Goal: Task Accomplishment & Management: Complete application form

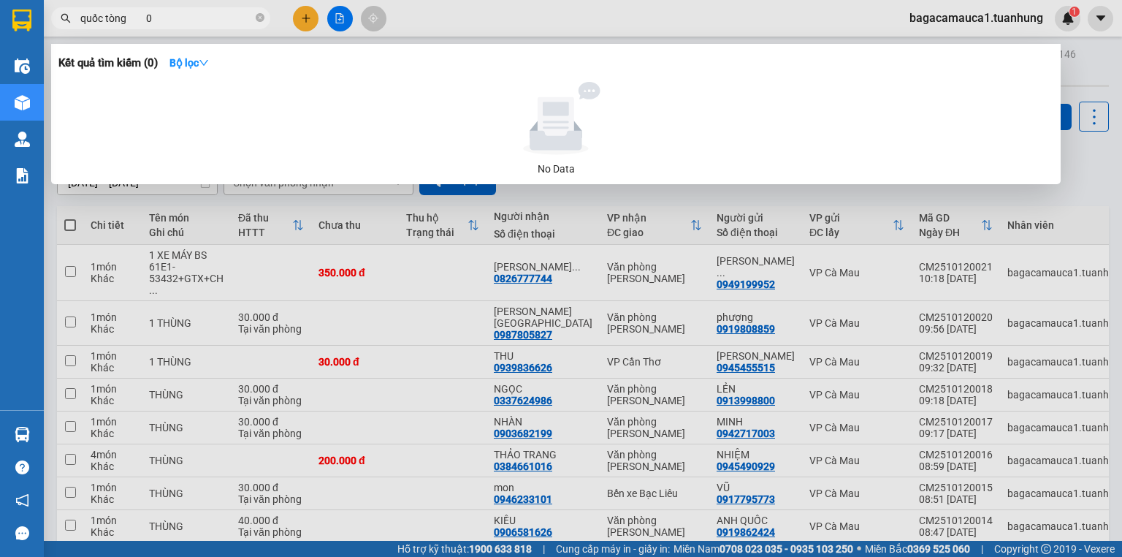
type input "quốc tòng 0"
click at [305, 23] on div at bounding box center [561, 278] width 1122 height 557
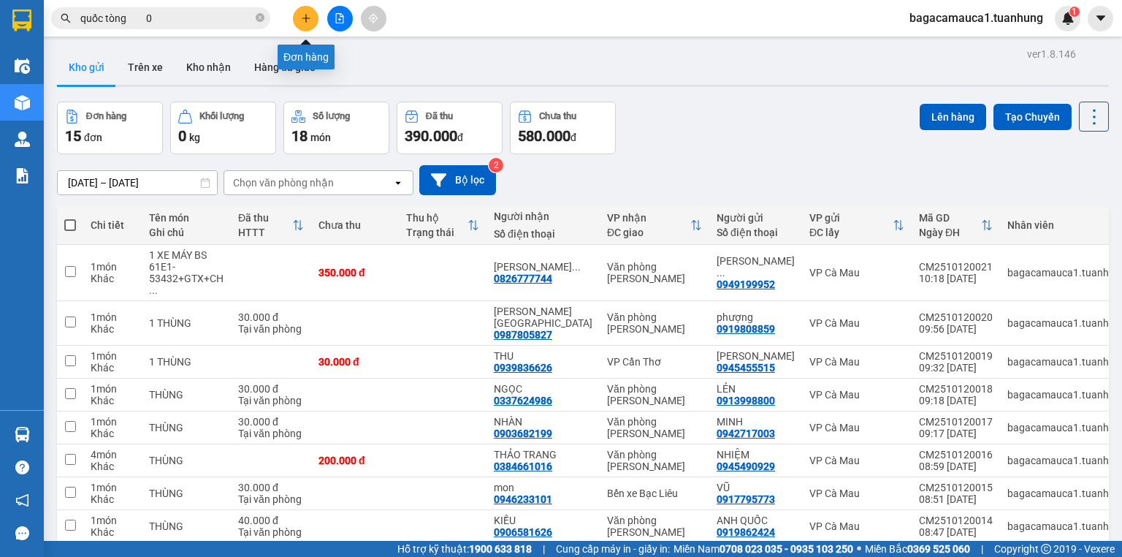
click at [305, 23] on button at bounding box center [306, 19] width 26 height 26
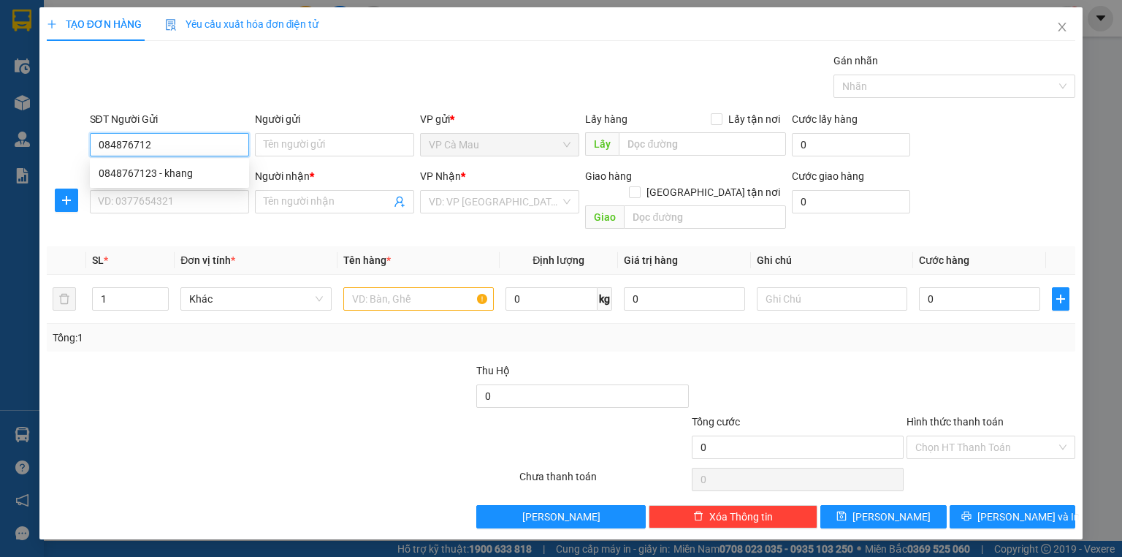
type input "0848767123"
click at [202, 173] on div "0848767123 - khang" at bounding box center [170, 173] width 142 height 16
type input "khang"
type input "0848767123"
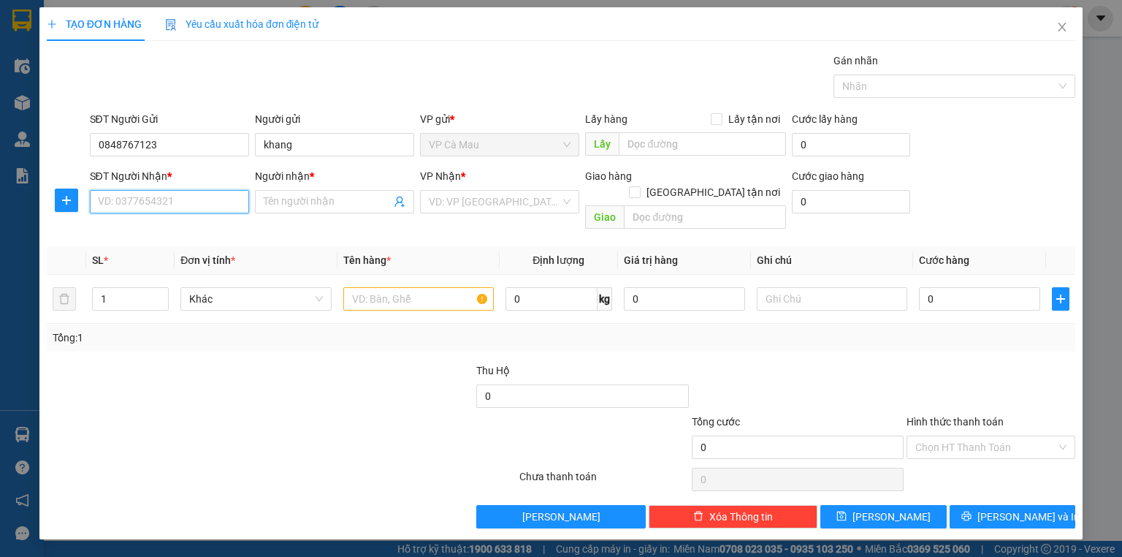
click at [149, 198] on input "SĐT Người Nhận *" at bounding box center [169, 201] width 159 height 23
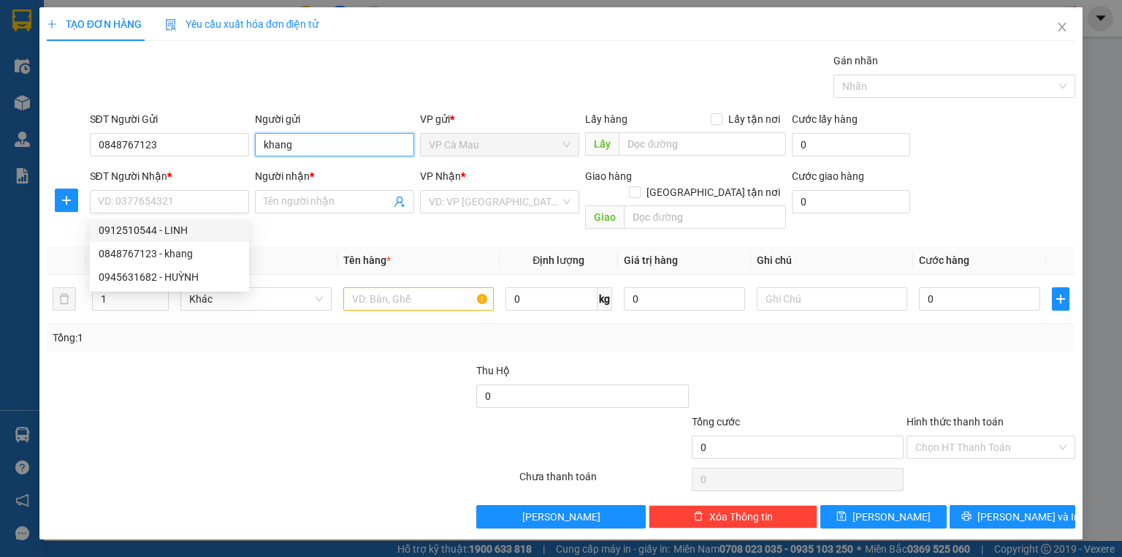
click at [301, 148] on input "khang" at bounding box center [334, 144] width 159 height 23
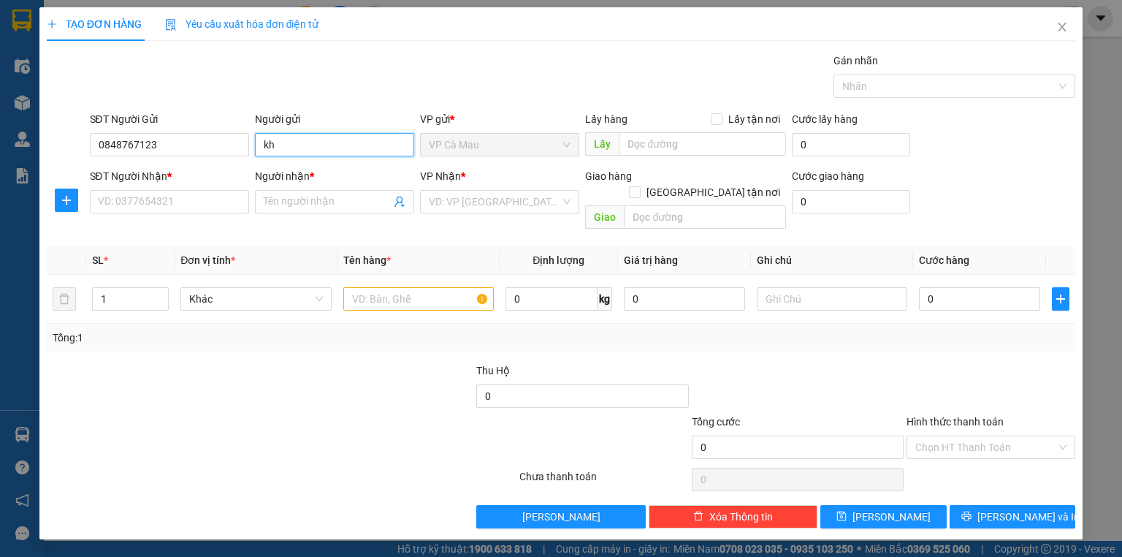
type input "k"
click at [181, 140] on input "0848767123" at bounding box center [169, 144] width 159 height 23
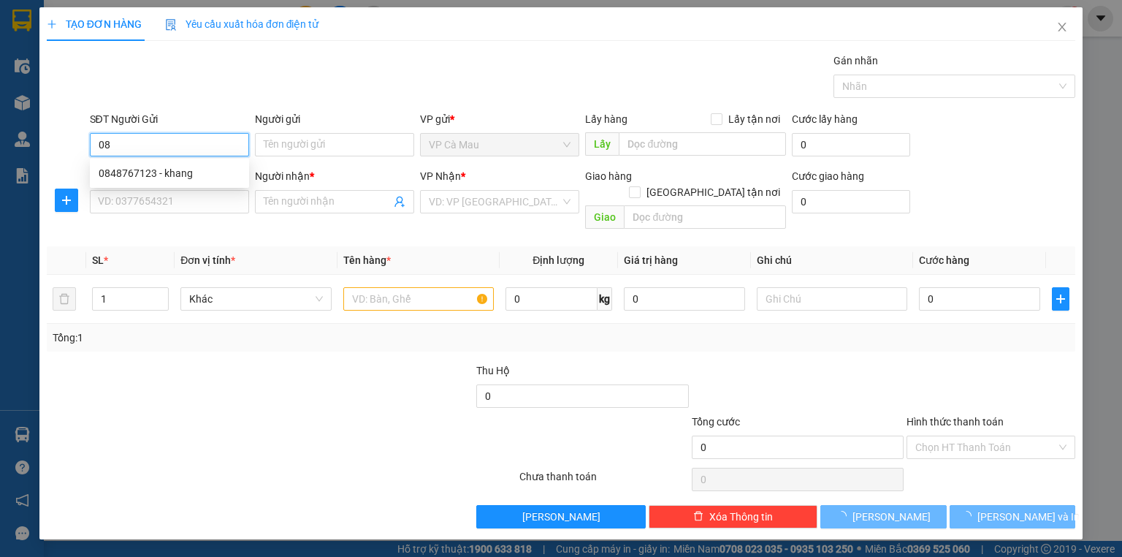
type input "0"
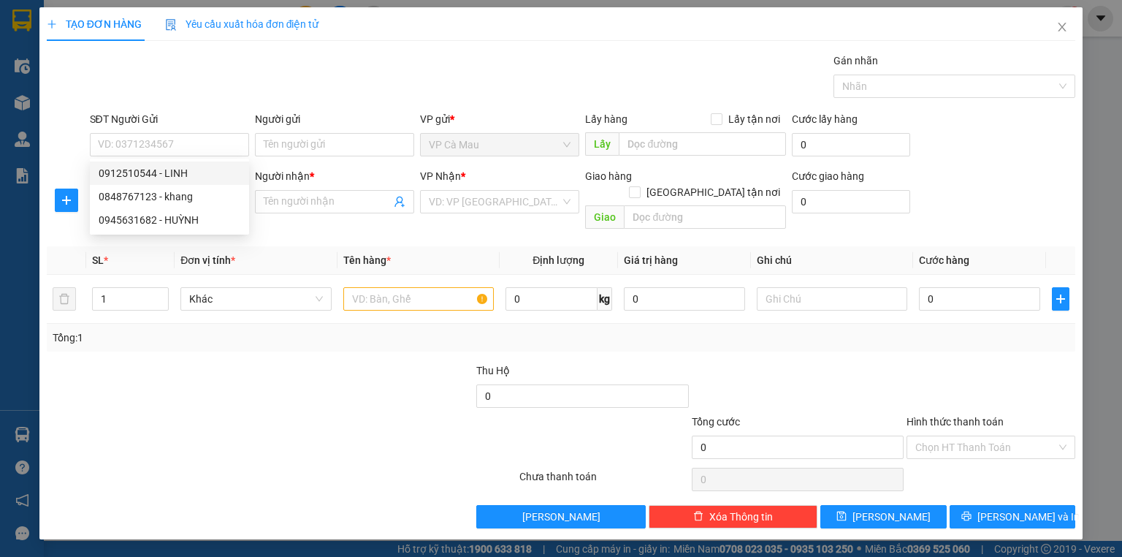
click at [315, 94] on div "Gói vận chuyển * Tiêu chuẩn Gán nhãn Nhãn" at bounding box center [583, 78] width 992 height 51
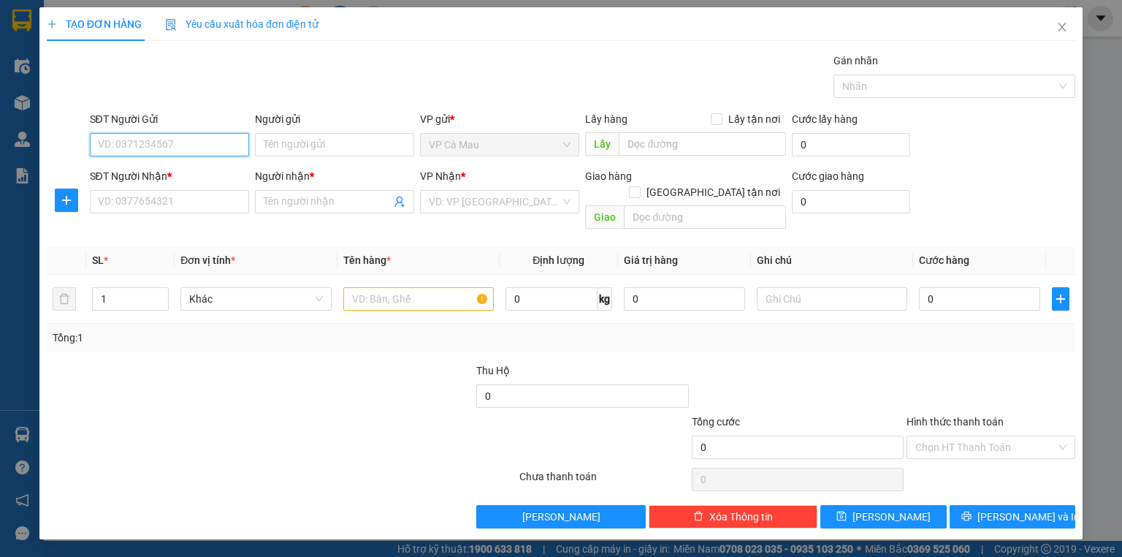
click at [197, 140] on input "SĐT Người Gửi" at bounding box center [169, 144] width 159 height 23
type input "0915888318"
click at [356, 141] on input "Người gửi" at bounding box center [334, 144] width 159 height 23
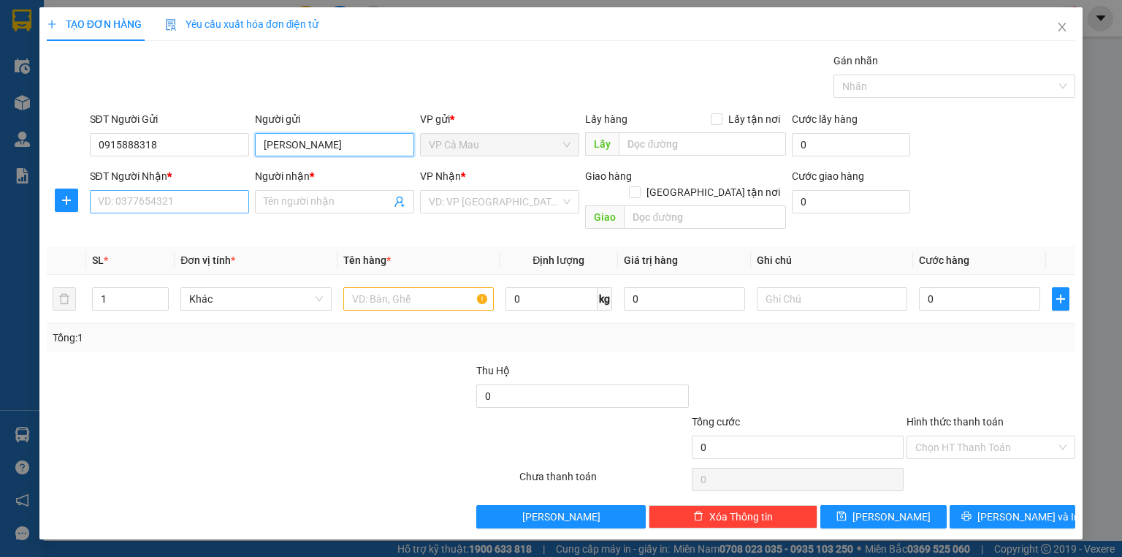
type input "[PERSON_NAME]"
click at [197, 201] on input "SĐT Người Nhận *" at bounding box center [169, 201] width 159 height 23
type input "0848767123"
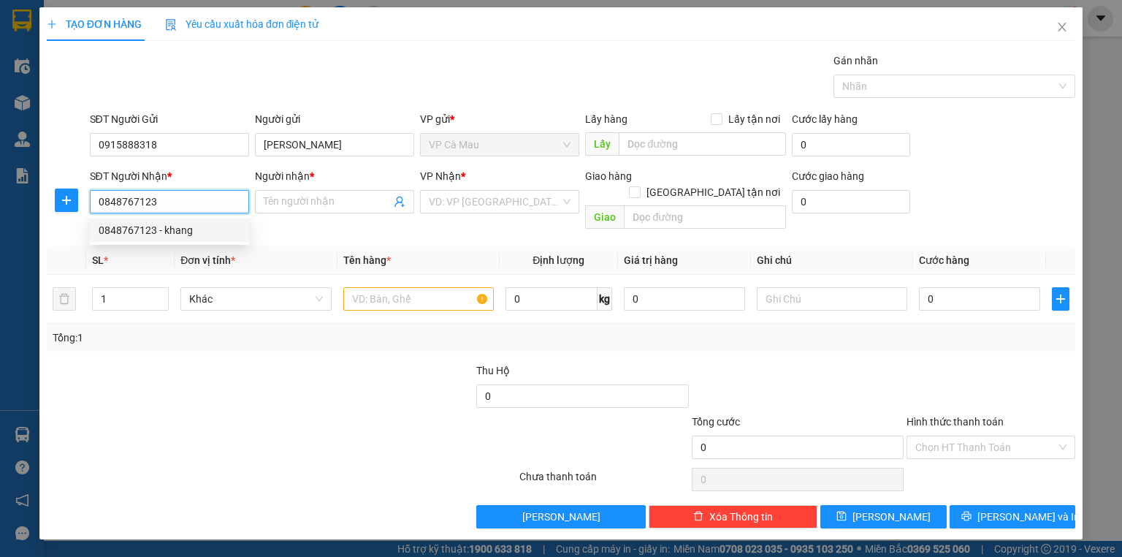
click at [199, 232] on div "0848767123 - khang" at bounding box center [170, 230] width 142 height 16
type input "khang"
type input "0848767123"
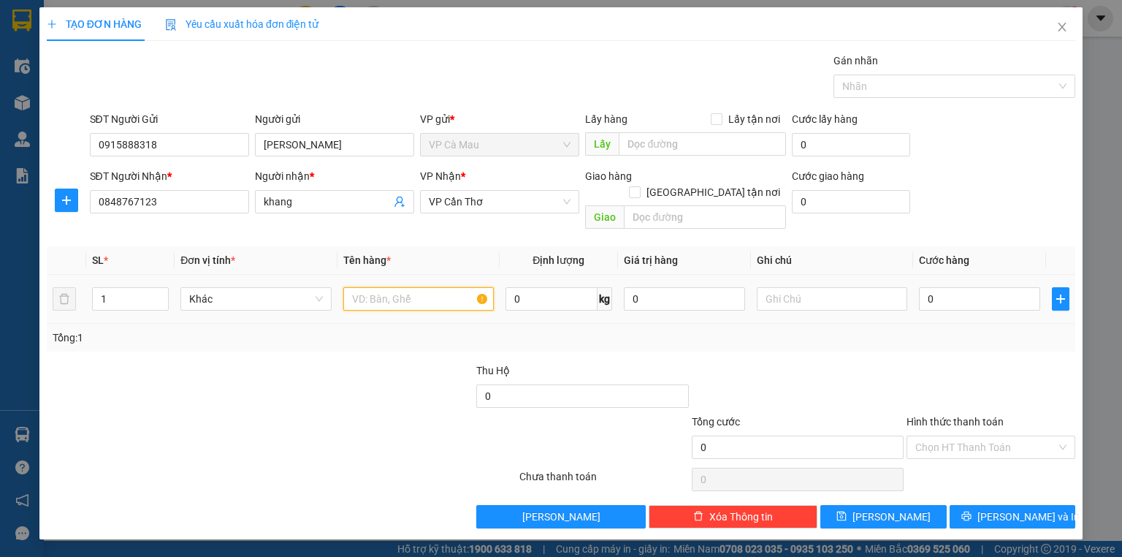
click at [404, 287] on input "text" at bounding box center [418, 298] width 150 height 23
type input "thùng"
click at [955, 287] on input "0" at bounding box center [979, 298] width 121 height 23
type input "+4"
type input "4"
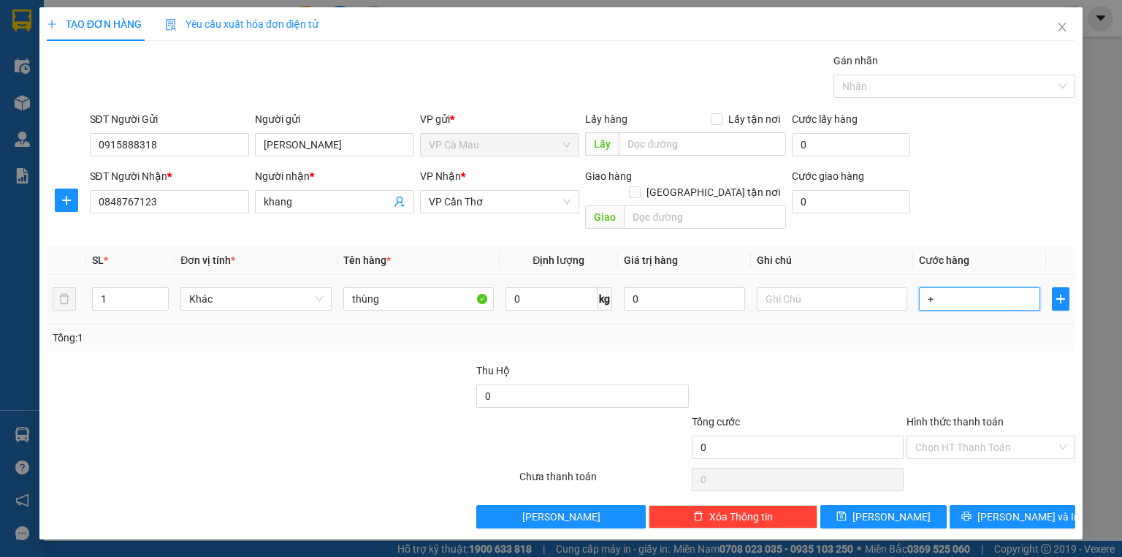
type input "4"
type input "+40"
type input "40"
type input "40.000"
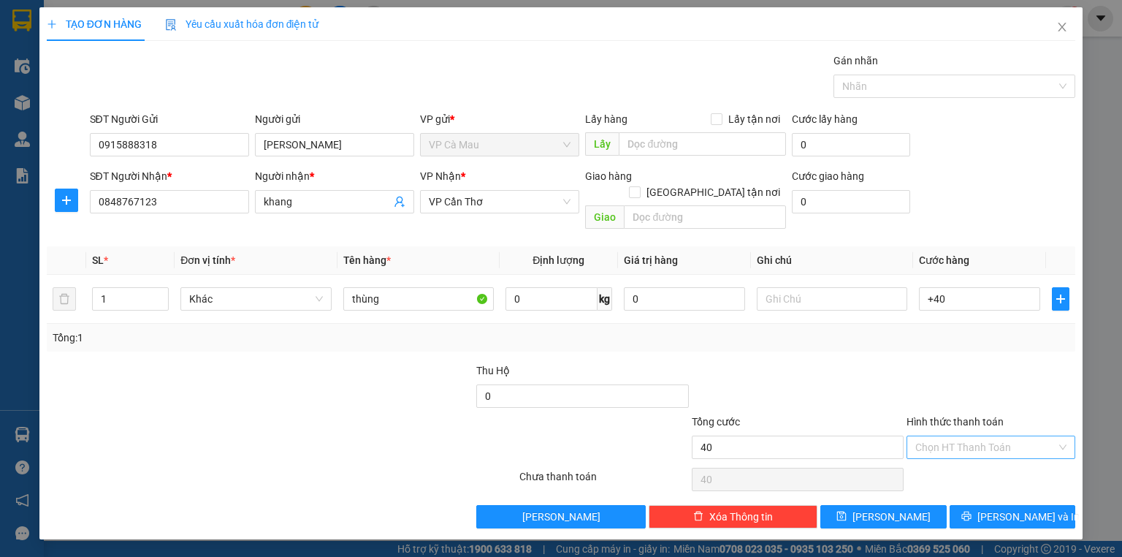
type input "40.000"
click at [986, 436] on input "Hình thức thanh toán" at bounding box center [985, 447] width 141 height 22
click at [965, 459] on div "Tại văn phòng" at bounding box center [990, 459] width 151 height 16
type input "0"
click at [1021, 508] on span "[PERSON_NAME] và In" at bounding box center [1028, 516] width 102 height 16
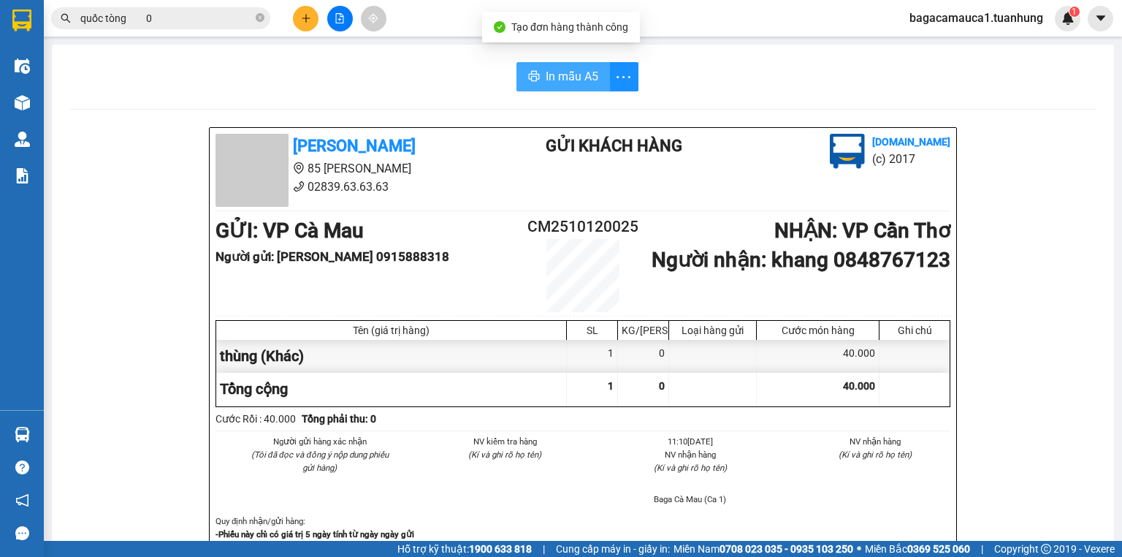
click at [570, 77] on span "In mẫu A5" at bounding box center [572, 76] width 53 height 18
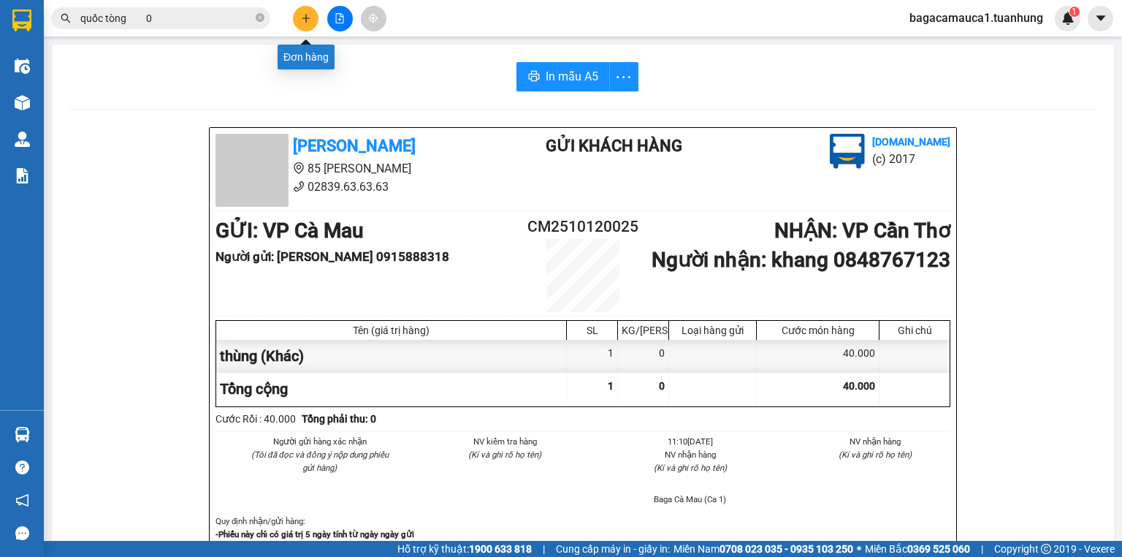
click at [304, 24] on button at bounding box center [306, 19] width 26 height 26
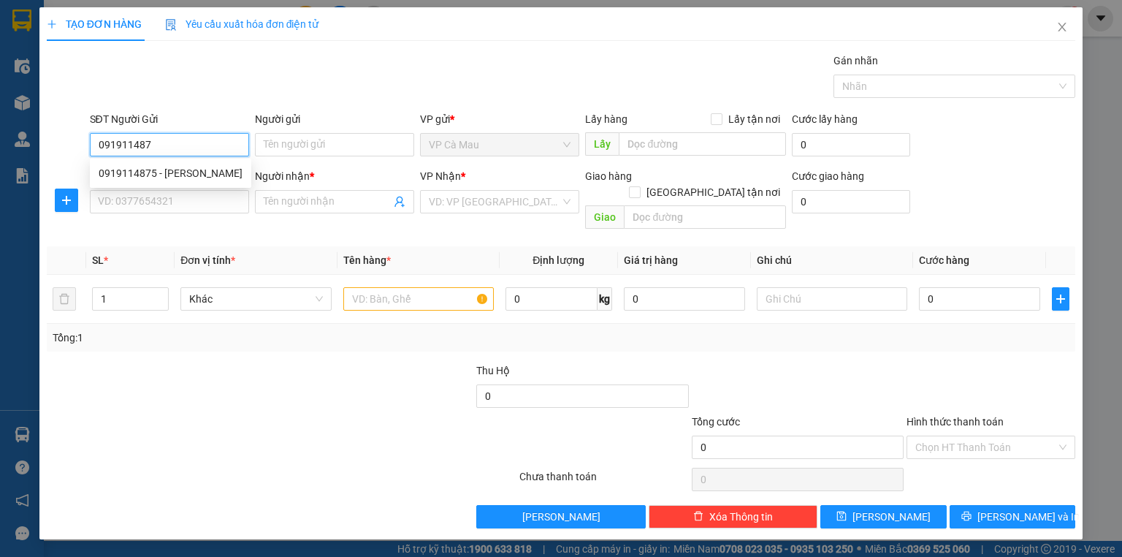
type input "0919114875"
click at [213, 167] on div "0919114875 - [PERSON_NAME]" at bounding box center [171, 173] width 144 height 16
type input "THẢO"
type input "0919114875"
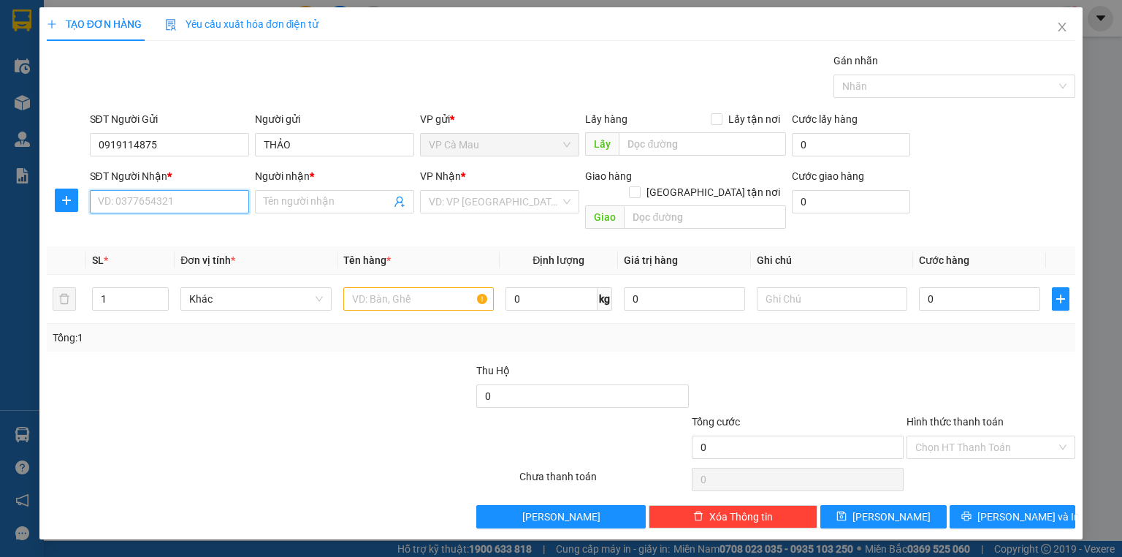
click at [192, 205] on input "SĐT Người Nhận *" at bounding box center [169, 201] width 159 height 23
click at [182, 260] on div "0859199826 - THIÊN" at bounding box center [171, 253] width 144 height 16
type input "0859199826"
type input "THIÊN"
click at [408, 288] on input "text" at bounding box center [418, 298] width 150 height 23
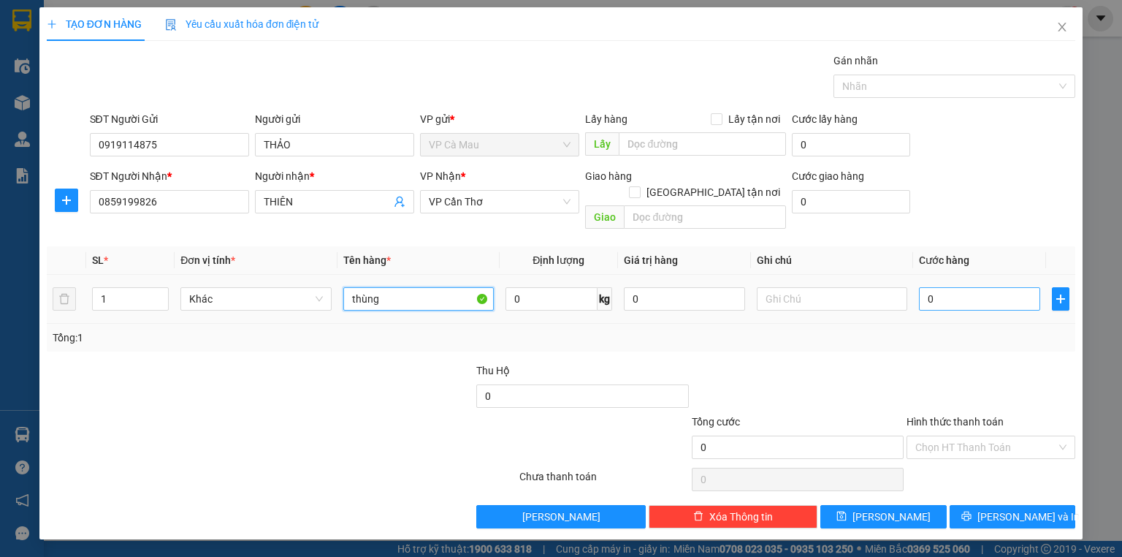
type input "thùng"
type input "+3"
type input "3"
type input "+30"
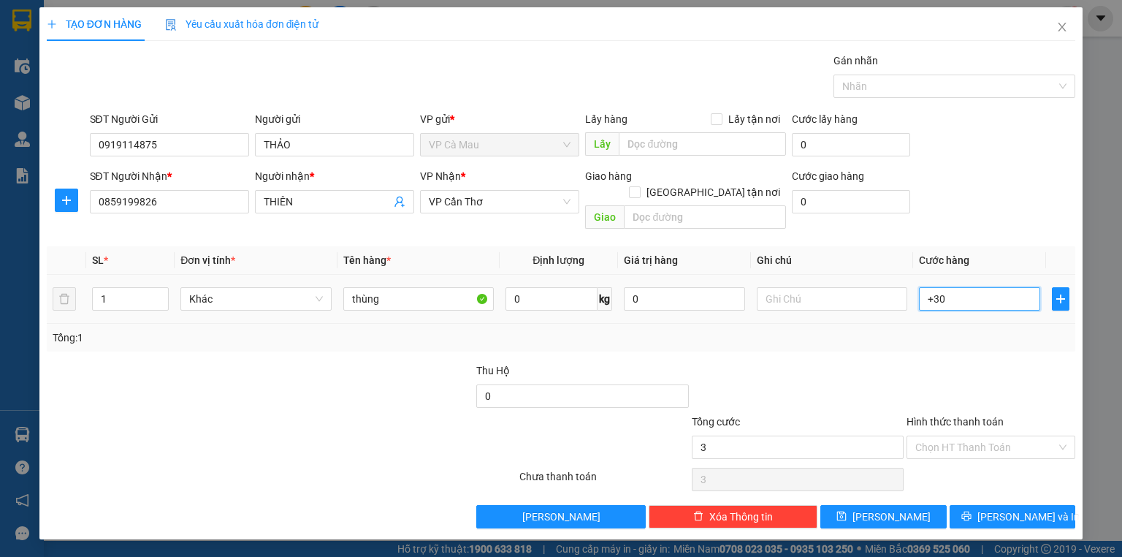
type input "30"
type input "30.000"
click at [996, 436] on input "Hình thức thanh toán" at bounding box center [985, 447] width 141 height 22
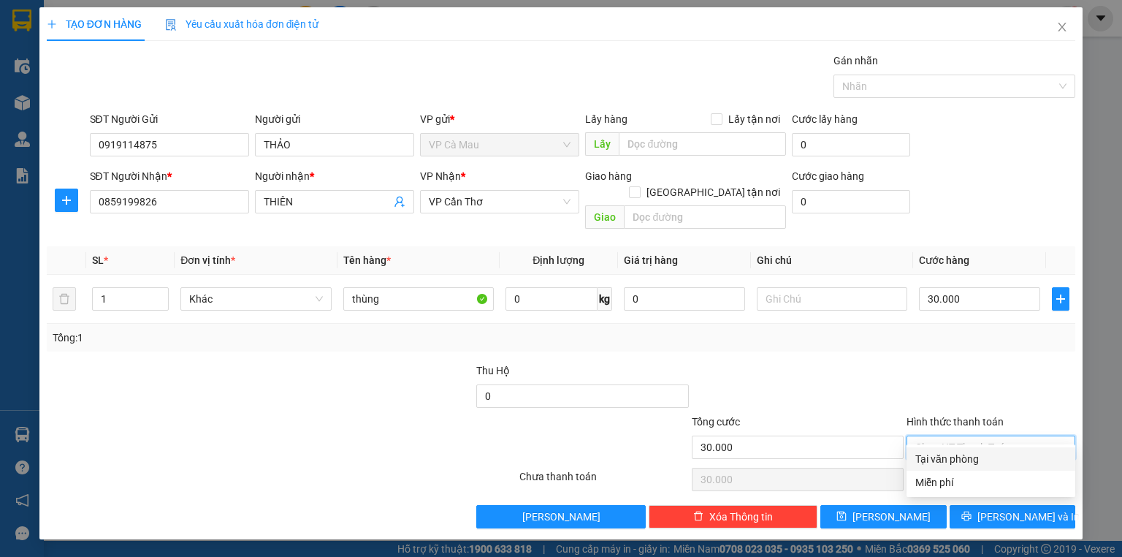
click at [970, 457] on div "Tại văn phòng" at bounding box center [990, 459] width 151 height 16
type input "0"
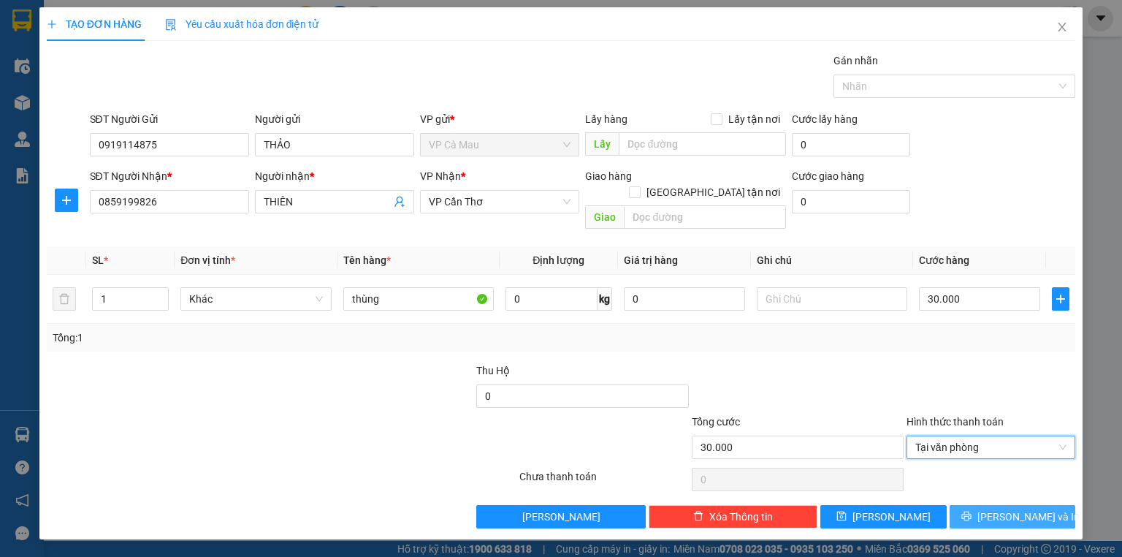
click at [1001, 508] on span "[PERSON_NAME] và In" at bounding box center [1028, 516] width 102 height 16
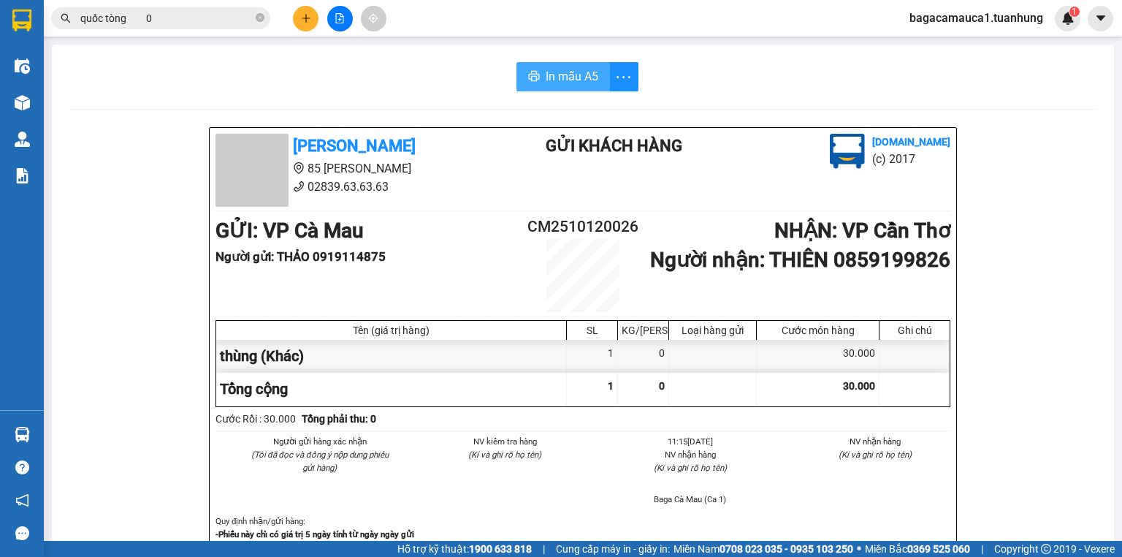
click at [575, 76] on span "In mẫu A5" at bounding box center [572, 76] width 53 height 18
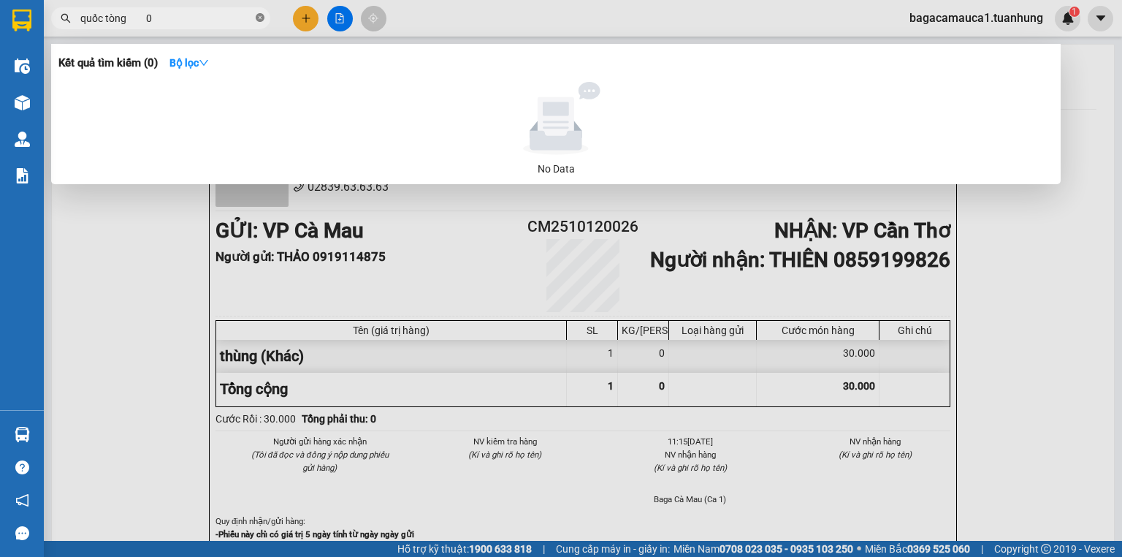
click at [262, 22] on icon "close-circle" at bounding box center [260, 17] width 9 height 9
type input "730037"
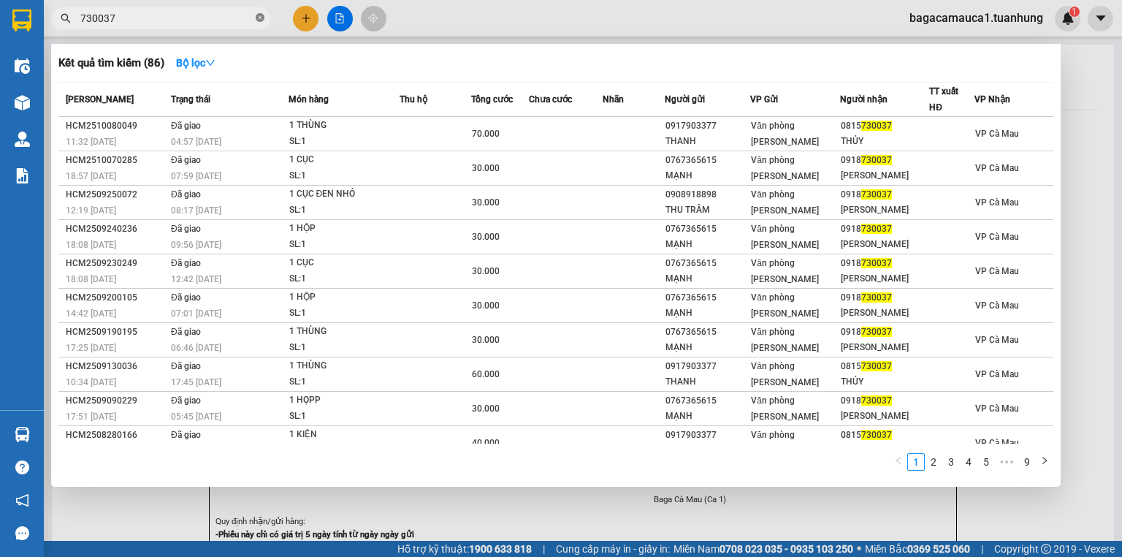
click at [264, 17] on icon "close-circle" at bounding box center [260, 17] width 9 height 9
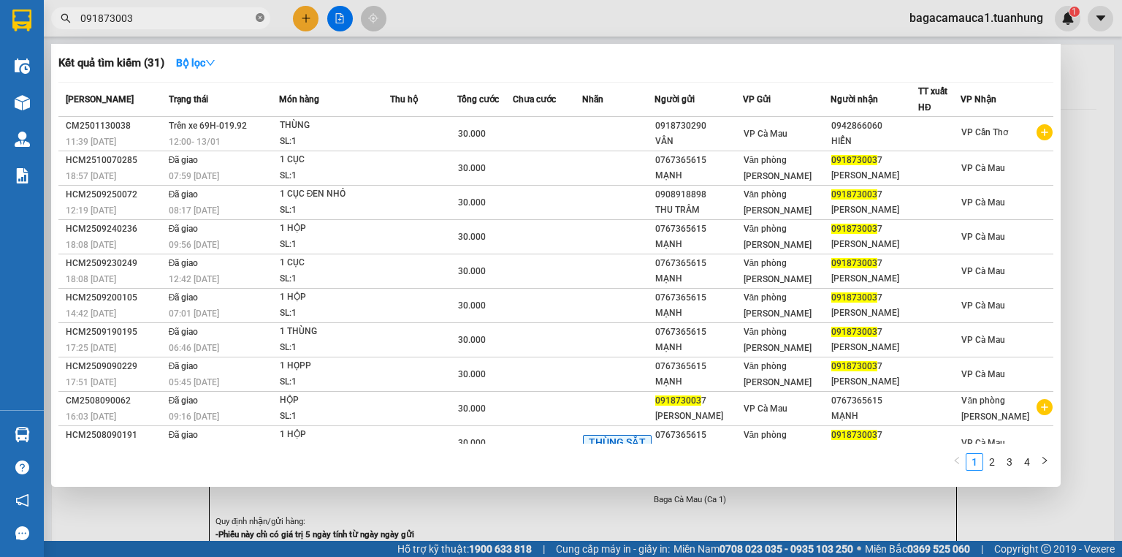
type input "0918730037"
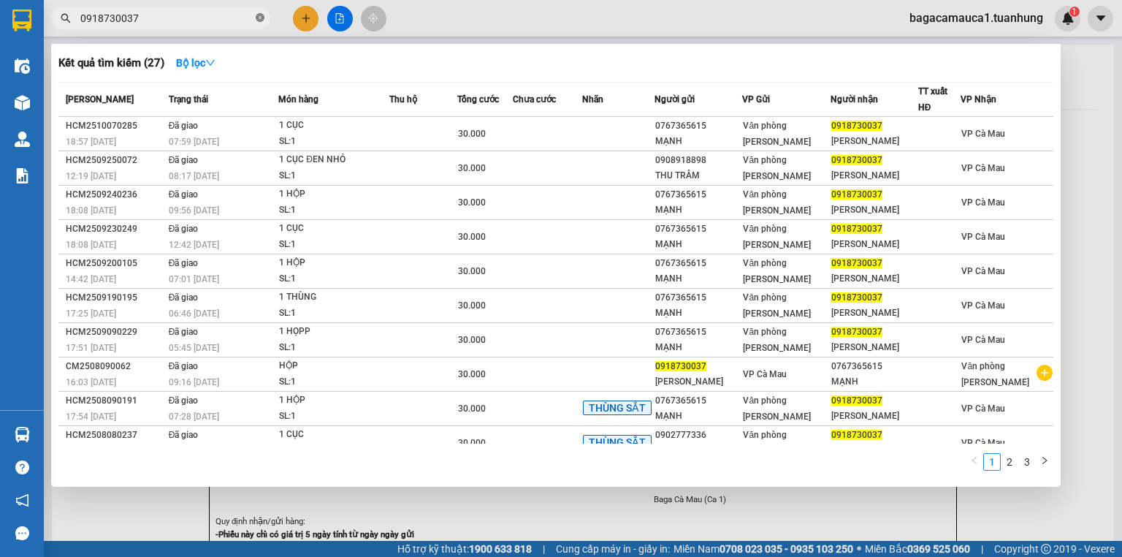
click at [259, 20] on icon "close-circle" at bounding box center [260, 17] width 9 height 9
type input "0918730037"
click at [1072, 108] on div at bounding box center [561, 278] width 1122 height 557
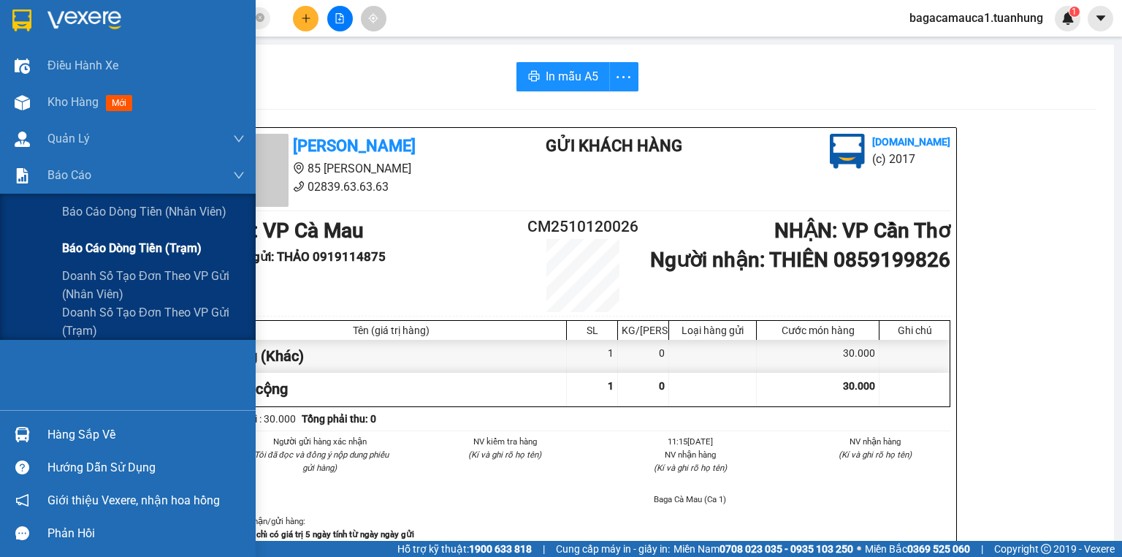
click at [101, 251] on span "Báo cáo dòng tiền (trạm)" at bounding box center [132, 248] width 140 height 18
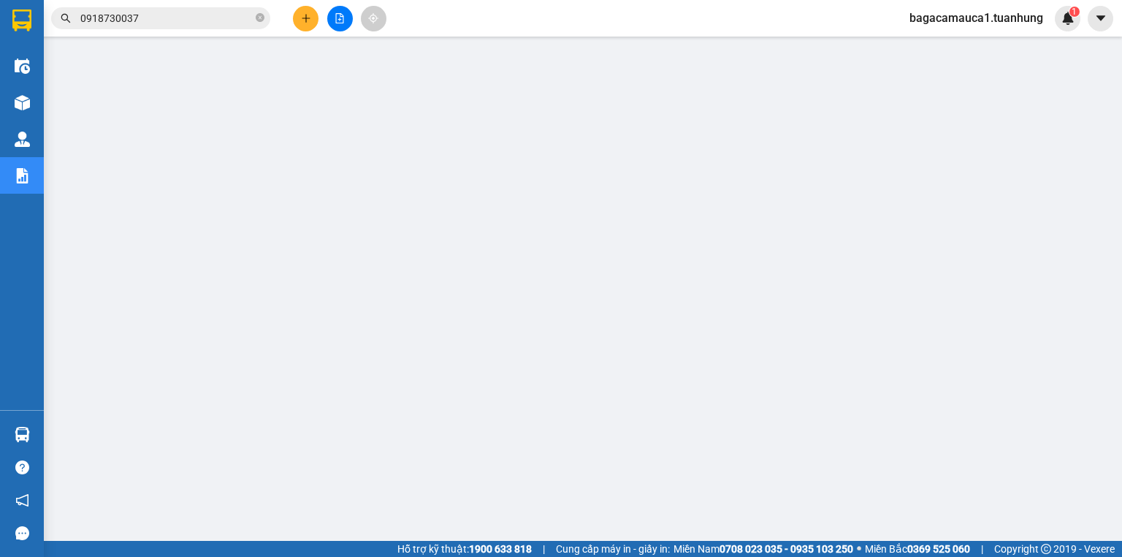
click at [947, 7] on div "bagacamauca1.tuanhung 1" at bounding box center [989, 19] width 183 height 26
click at [945, 23] on span "bagacamauca1.tuanhung" at bounding box center [976, 18] width 157 height 18
click at [953, 47] on span "Đăng xuất" at bounding box center [983, 45] width 125 height 16
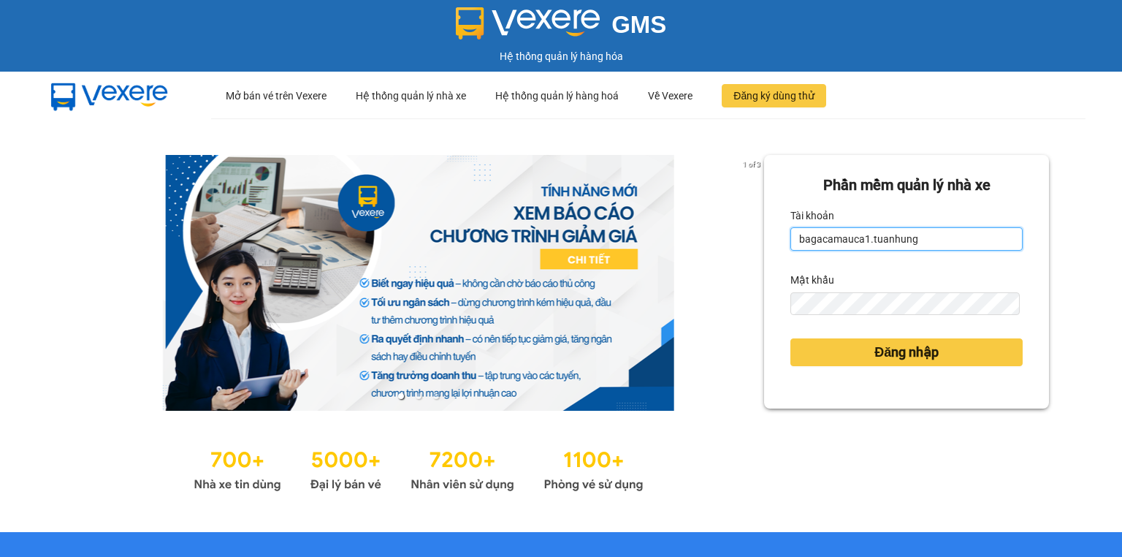
click at [935, 248] on input "bagacamauca1.tuanhung" at bounding box center [906, 238] width 232 height 23
type input "bagacamauca2.tuanhung"
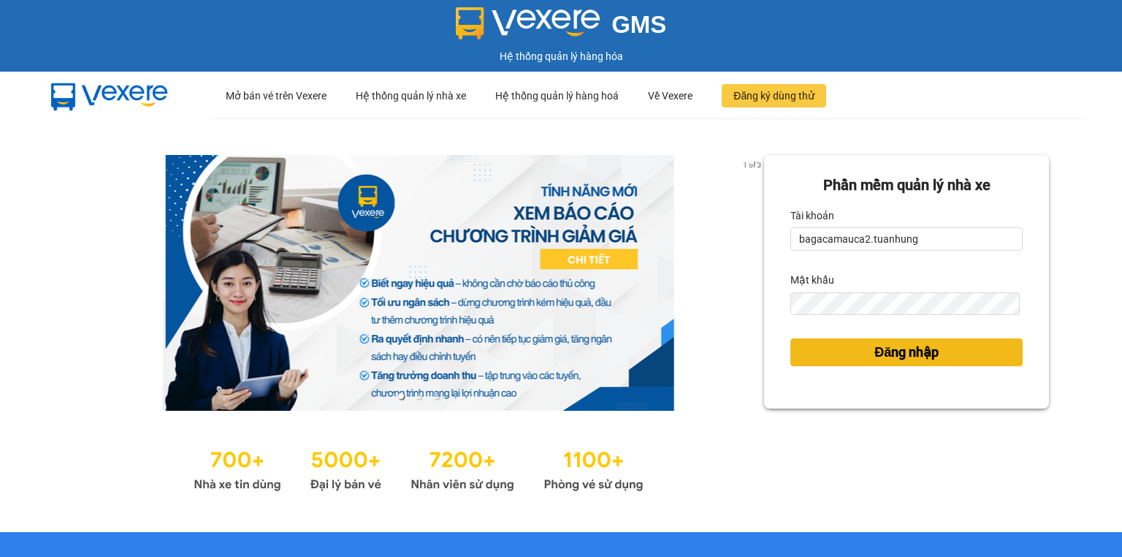
click at [936, 343] on button "Đăng nhập" at bounding box center [906, 352] width 232 height 28
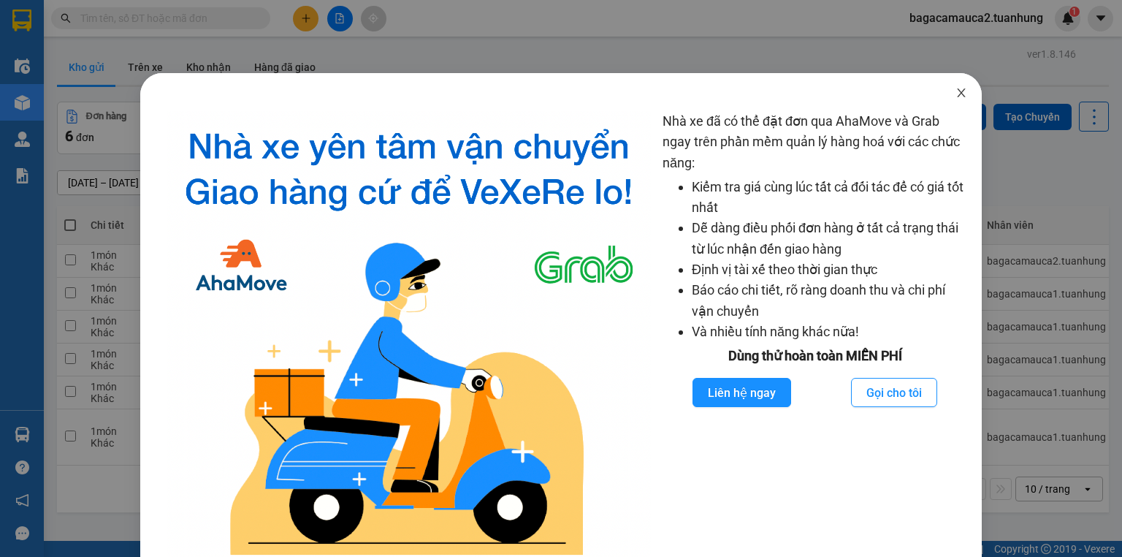
click at [955, 88] on icon "close" at bounding box center [961, 93] width 12 height 12
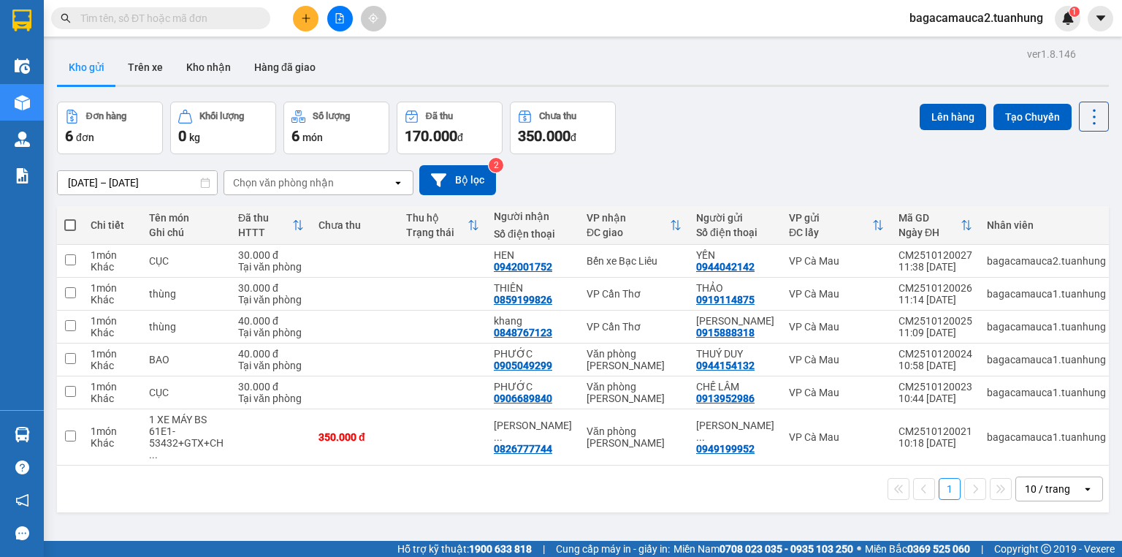
click at [195, 16] on input "text" at bounding box center [166, 18] width 172 height 16
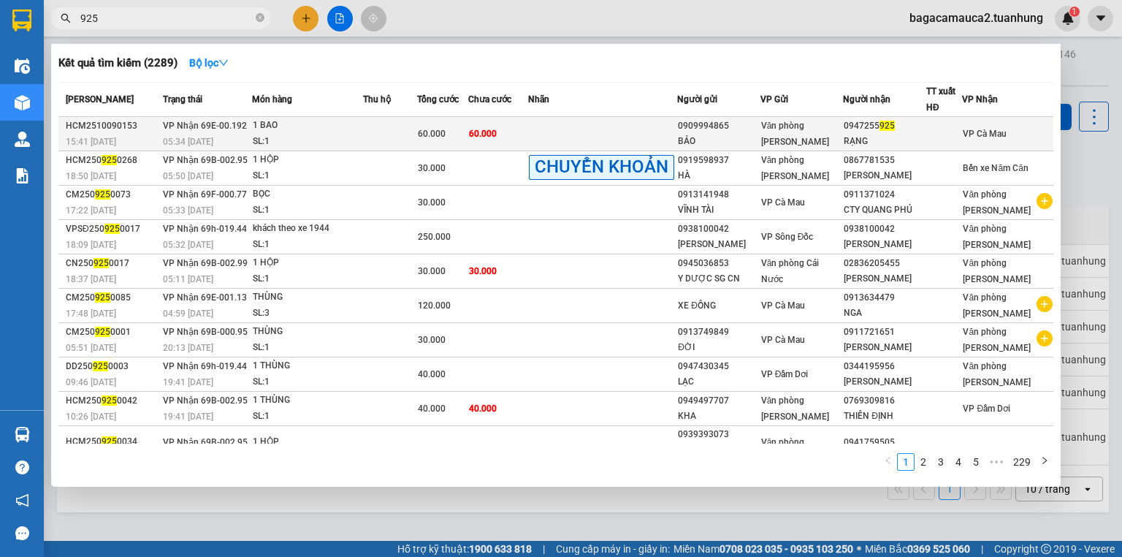
type input "925"
click at [624, 139] on td at bounding box center [602, 134] width 149 height 34
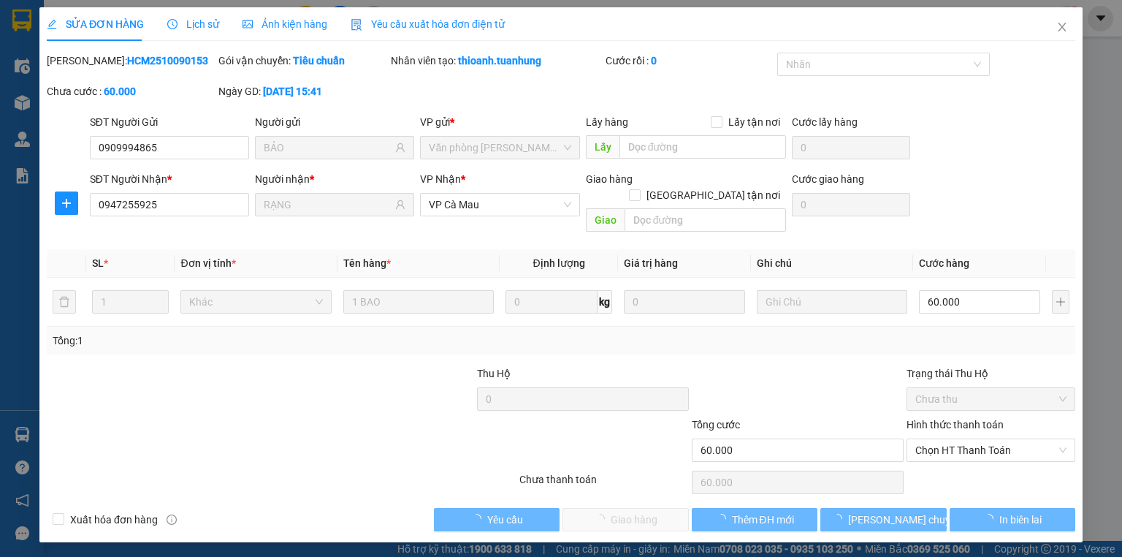
type input "0909994865"
type input "BẢO"
type input "0947255925"
type input "RẠNG"
type input "60.000"
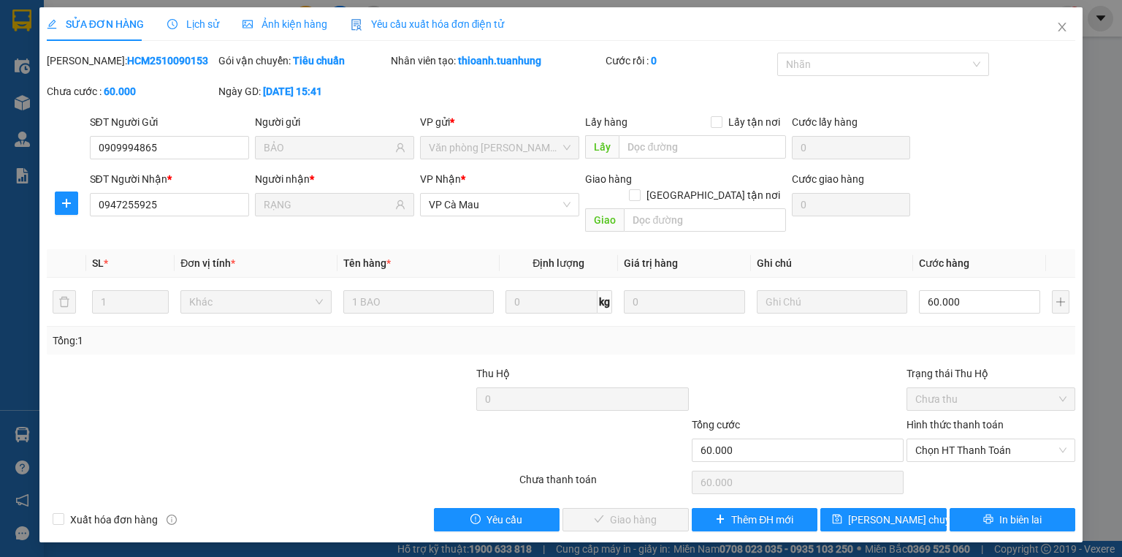
click at [953, 446] on div "Hình thức thanh toán Chọn HT Thanh Toán" at bounding box center [991, 441] width 169 height 51
click at [951, 439] on span "Chọn HT Thanh Toán" at bounding box center [990, 450] width 151 height 22
click at [967, 465] on div "Tại văn phòng" at bounding box center [990, 462] width 151 height 16
type input "0"
click at [622, 511] on span "Giao hàng" at bounding box center [633, 519] width 47 height 16
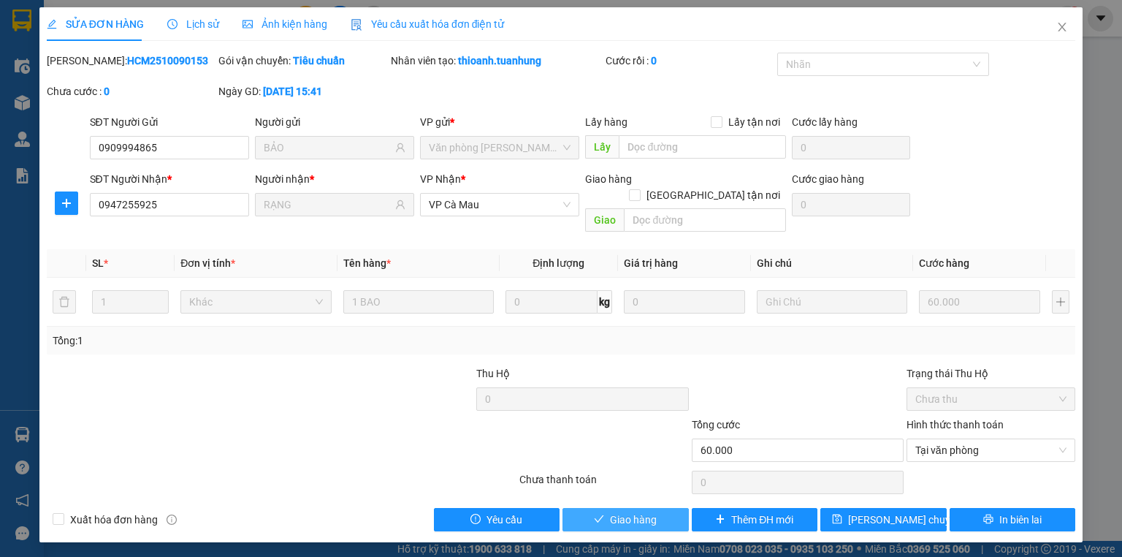
click at [562, 508] on button "Giao hàng" at bounding box center [625, 519] width 126 height 23
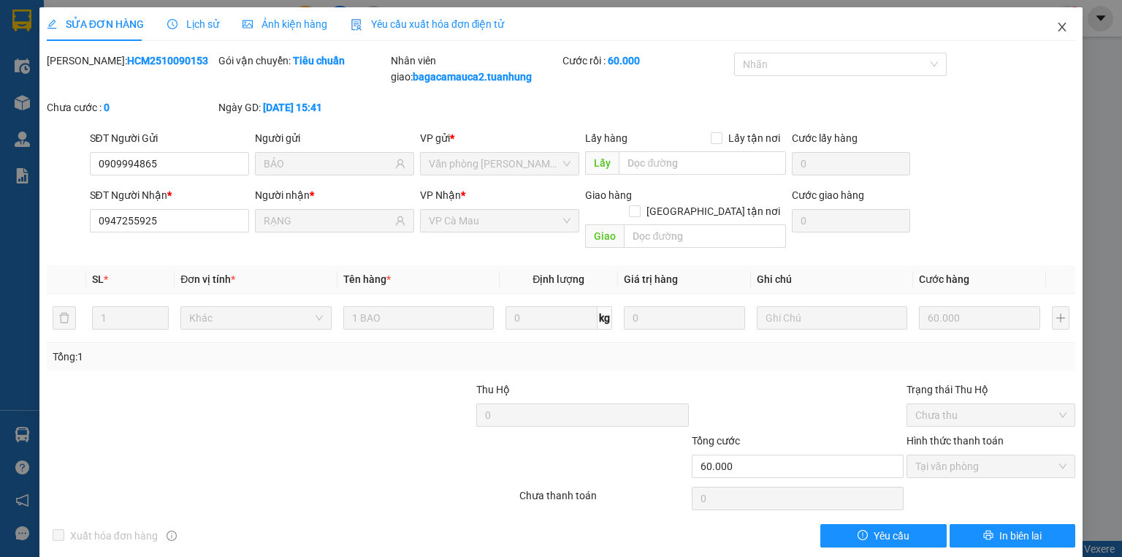
click at [1056, 26] on icon "close" at bounding box center [1062, 27] width 12 height 12
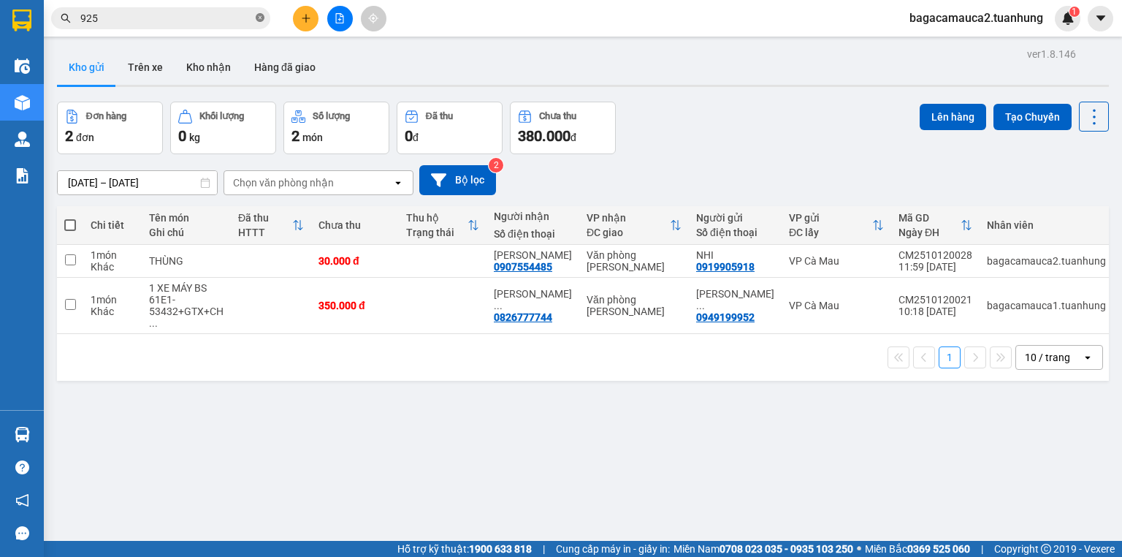
click at [256, 18] on icon "close-circle" at bounding box center [260, 17] width 9 height 9
click at [313, 23] on button at bounding box center [306, 19] width 26 height 26
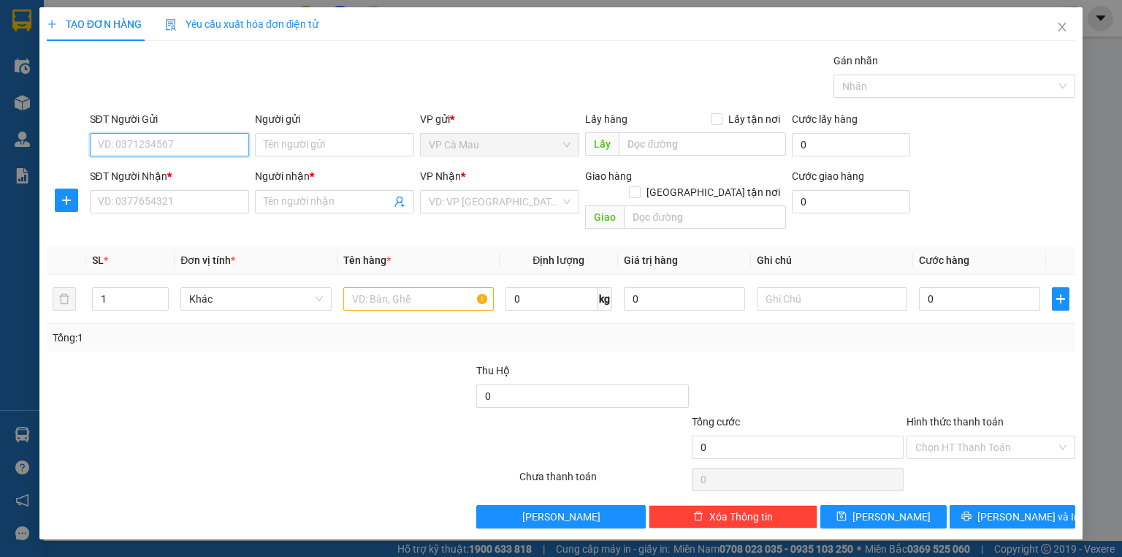
click at [178, 140] on input "SĐT Người Gửi" at bounding box center [169, 144] width 159 height 23
click at [184, 199] on div "0967376901 - TRẦN TRƯỜNG GIANG" at bounding box center [181, 196] width 164 height 16
type input "0967376901"
type input "TRẦN TRƯỜNG GIANG"
type input "0967376901"
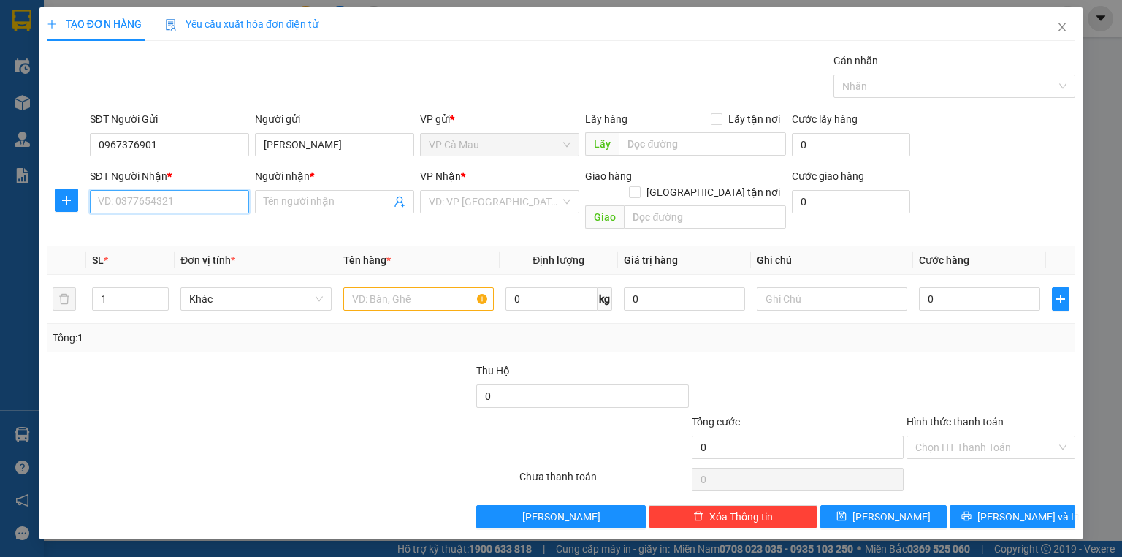
click at [146, 205] on input "SĐT Người Nhận *" at bounding box center [169, 201] width 159 height 23
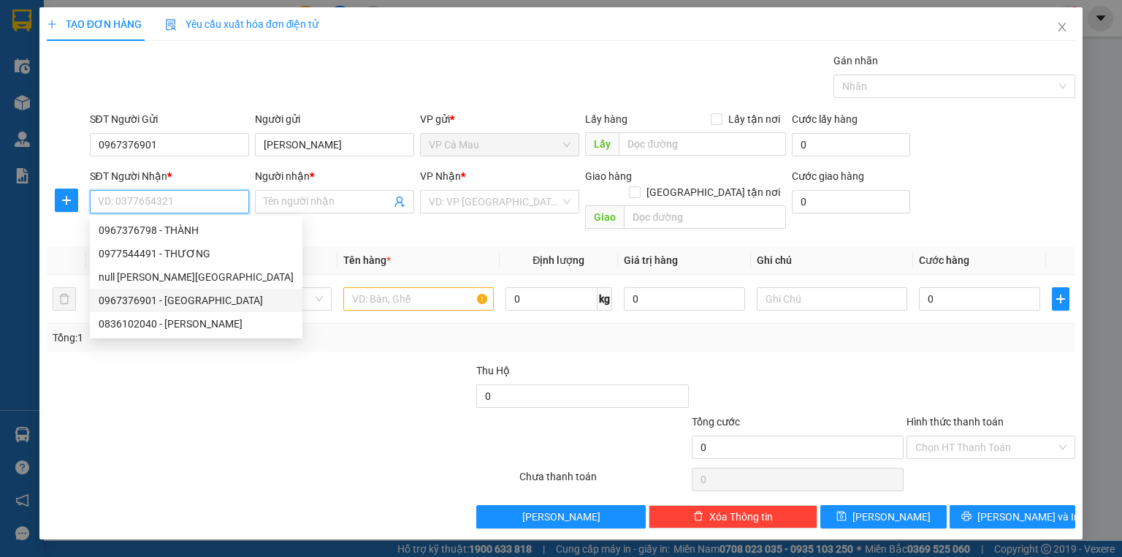
click at [187, 305] on div "0967376901 - TRẦN TRƯỜNG GIANG" at bounding box center [196, 300] width 195 height 16
type input "0967376901"
type input "TRẦN TRƯỜNG GIANG"
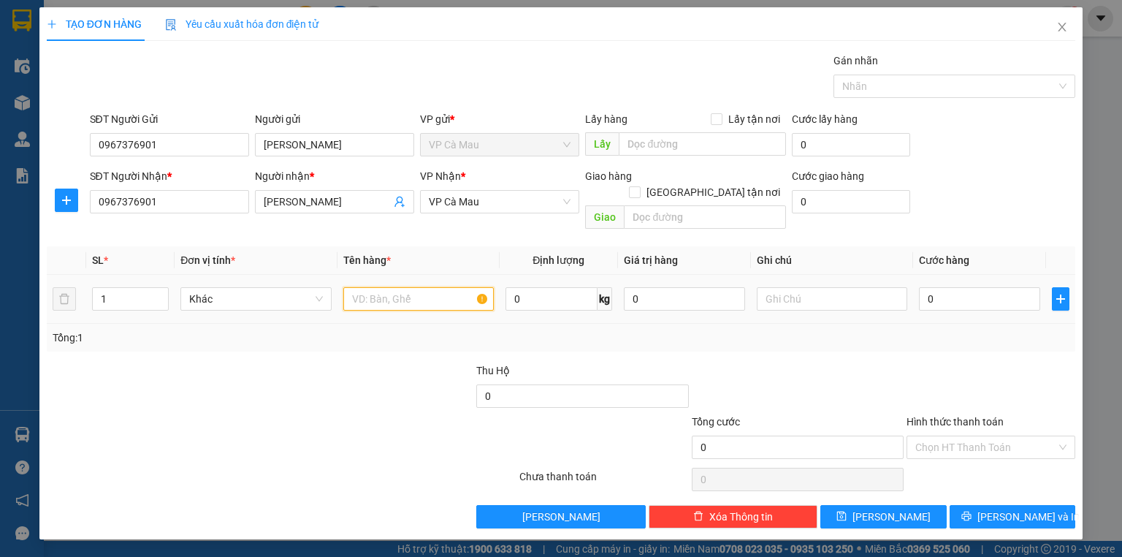
click at [378, 287] on input "text" at bounding box center [418, 298] width 150 height 23
click at [513, 201] on span "VP Cà Mau" at bounding box center [500, 202] width 142 height 22
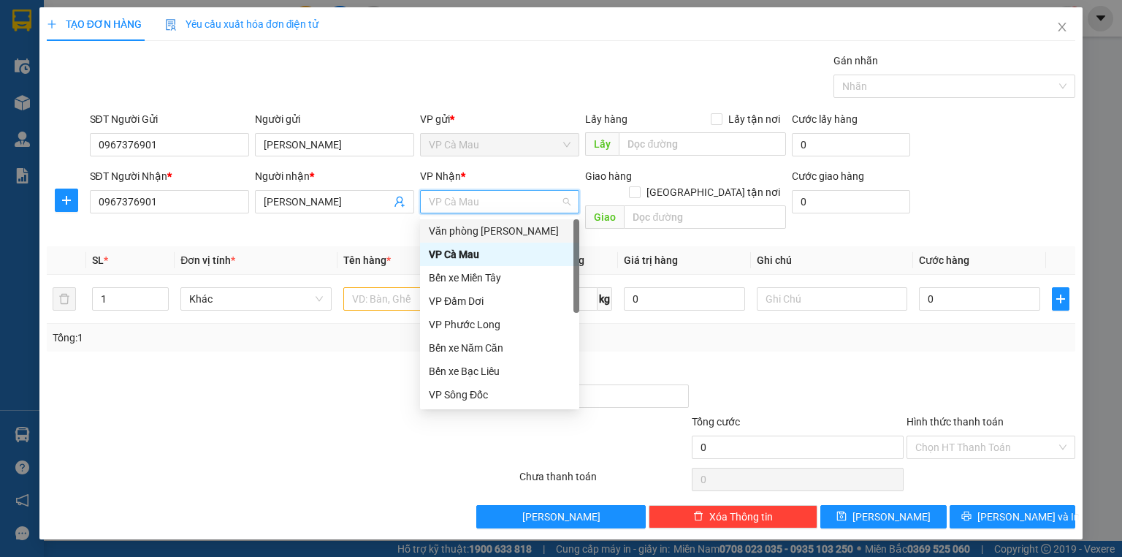
click at [506, 232] on div "Văn phòng [PERSON_NAME]" at bounding box center [500, 231] width 142 height 16
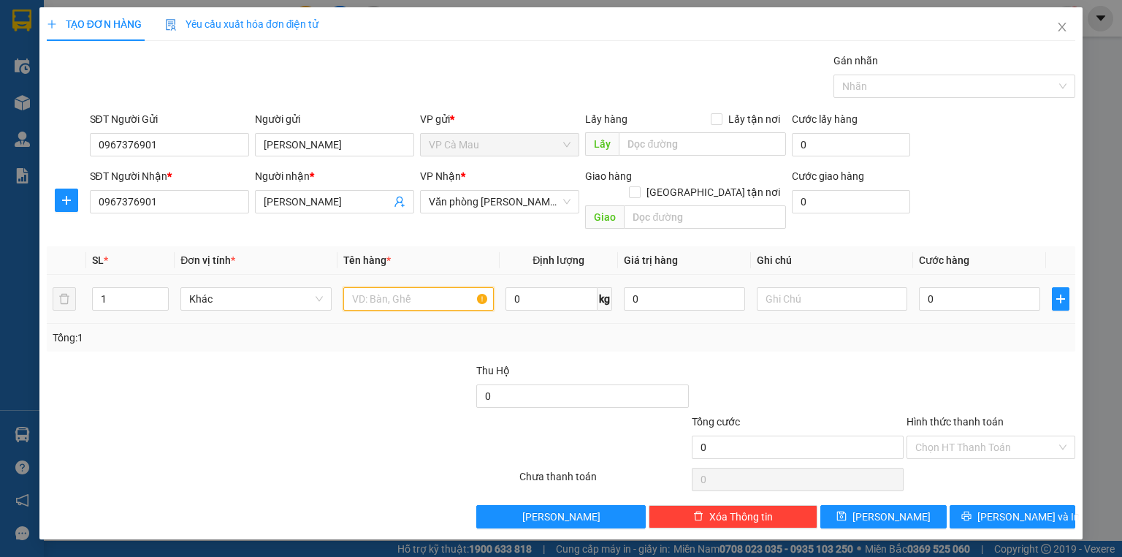
click at [374, 287] on input "text" at bounding box center [418, 298] width 150 height 23
type input "1xe may,bs 69F1.159.98.1GTX."
click at [923, 287] on input "0" at bounding box center [979, 298] width 121 height 23
type input "2"
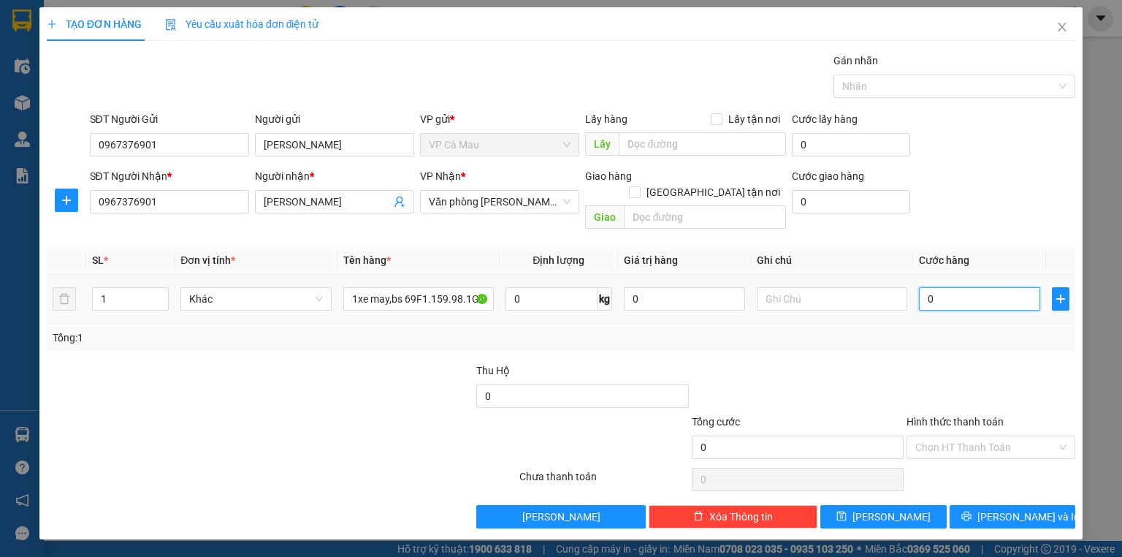
type input "2"
type input "25"
type input "250"
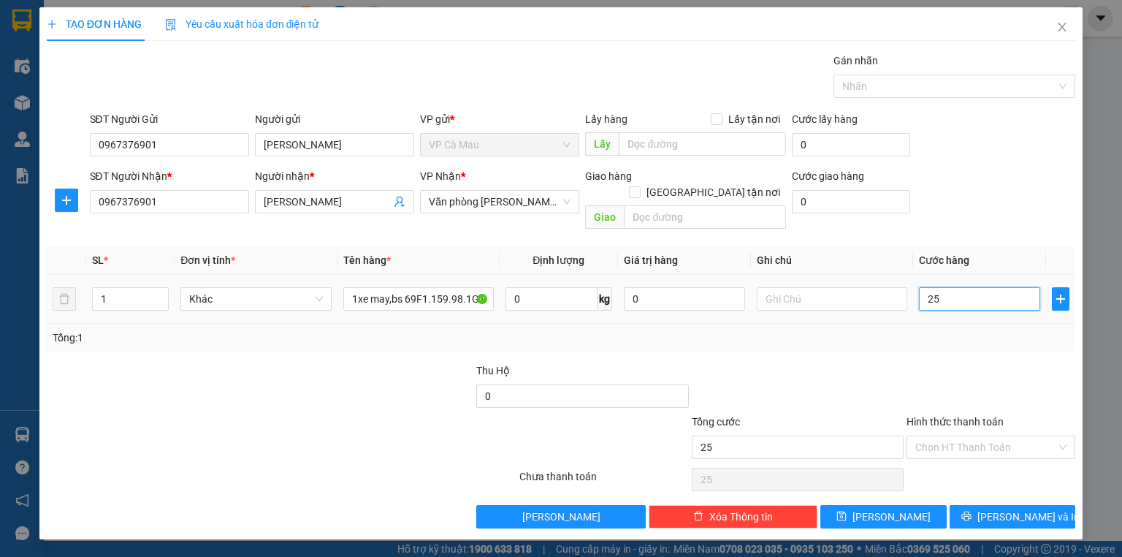
type input "250"
type input "250.000"
click at [999, 436] on input "Hình thức thanh toán" at bounding box center [985, 447] width 141 height 22
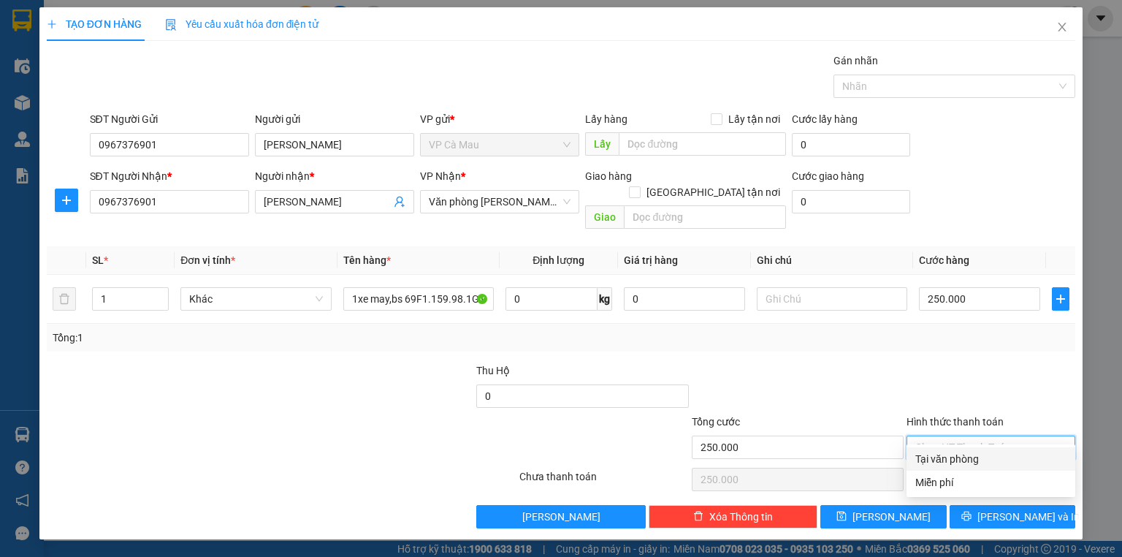
click at [993, 459] on div "Tại văn phòng" at bounding box center [990, 459] width 151 height 16
type input "0"
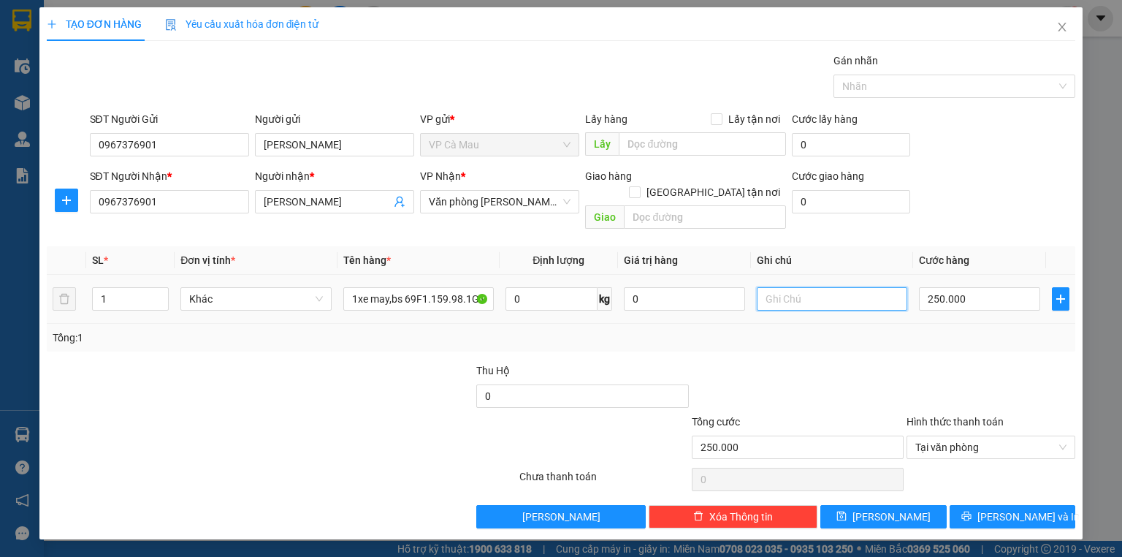
click at [782, 287] on input "text" at bounding box center [832, 298] width 150 height 23
click at [850, 287] on input "KHACH THEO XE Ô1.54" at bounding box center [832, 298] width 150 height 23
type input "KHACH THEO XE 001.54"
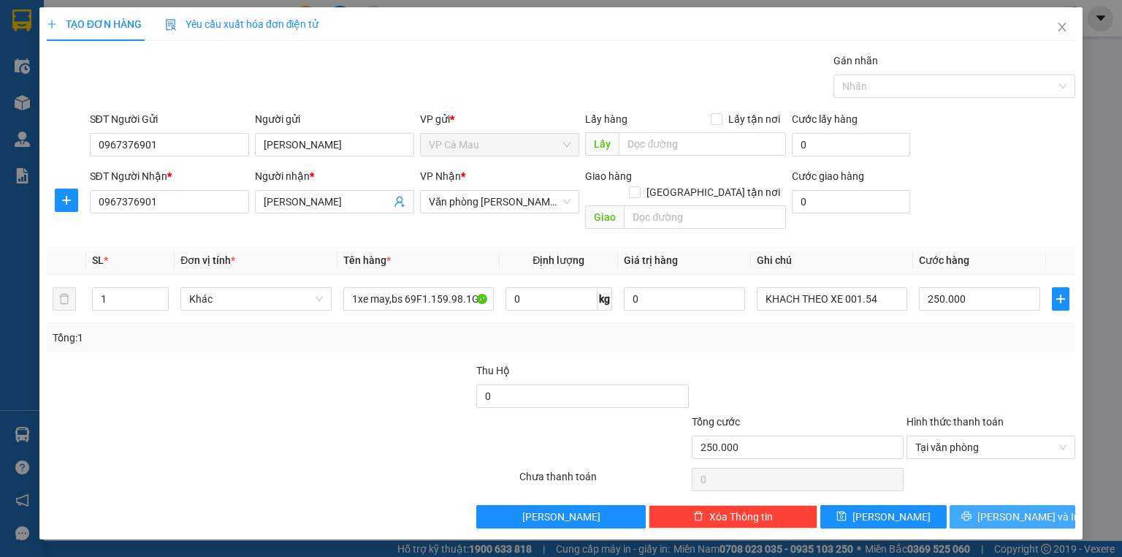
click at [1039, 508] on span "[PERSON_NAME] và In" at bounding box center [1028, 516] width 102 height 16
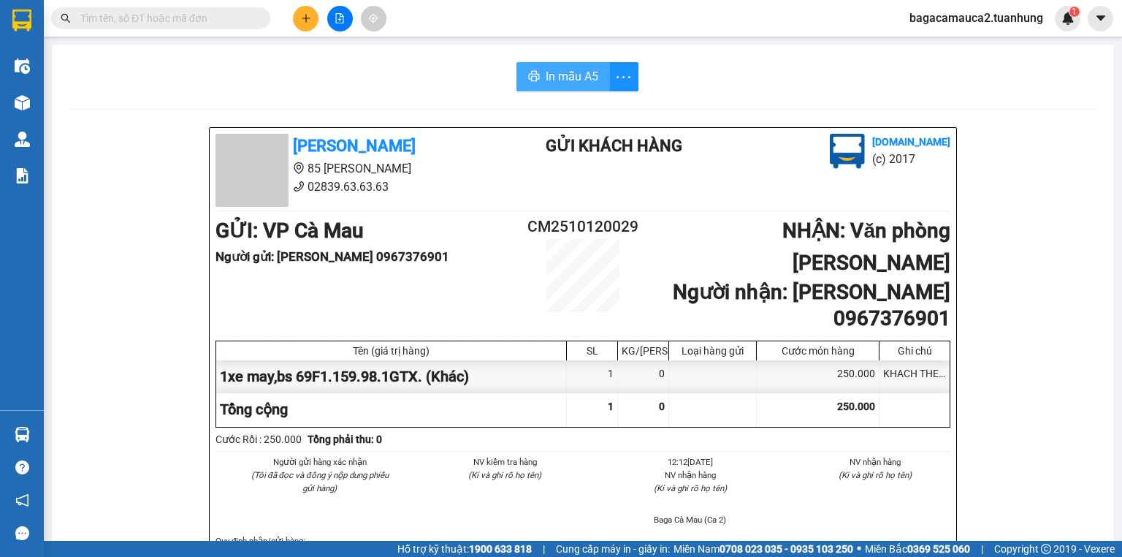
click at [577, 69] on span "In mẫu A5" at bounding box center [572, 76] width 53 height 18
